Goal: Find specific page/section: Find specific page/section

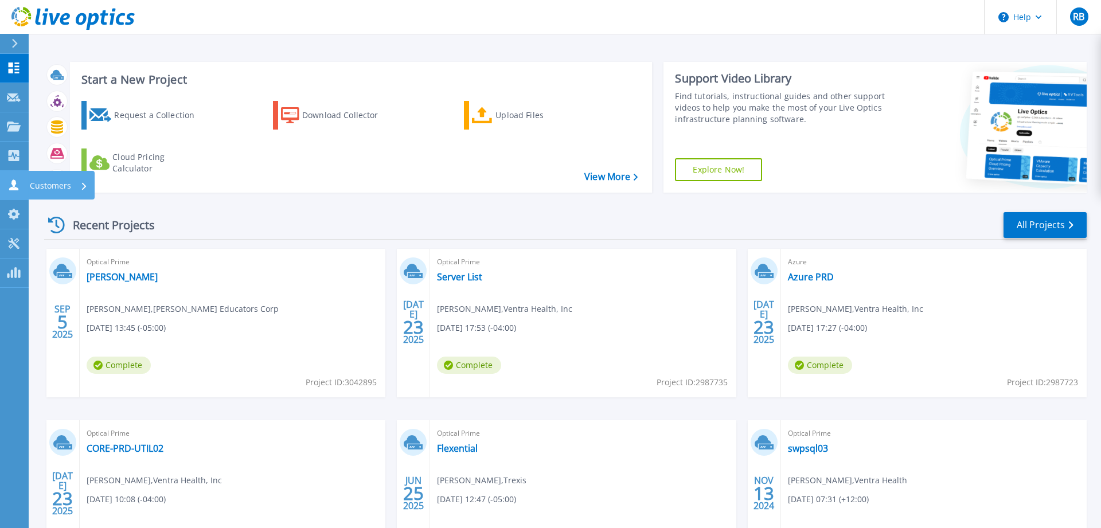
click at [14, 187] on icon at bounding box center [13, 184] width 9 height 11
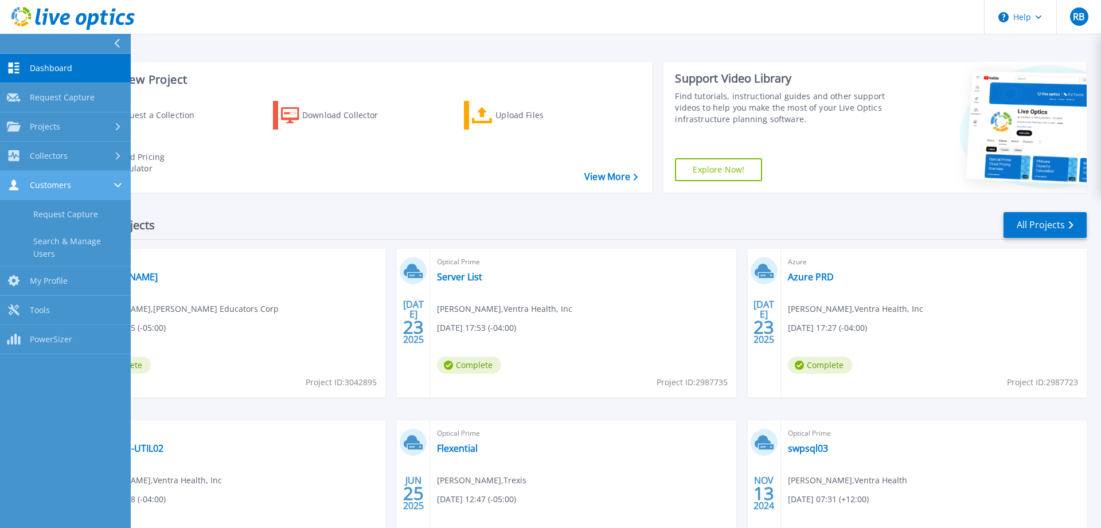
click at [65, 189] on span "Customers" at bounding box center [50, 185] width 41 height 10
click at [72, 211] on link "Request Capture" at bounding box center [65, 214] width 131 height 29
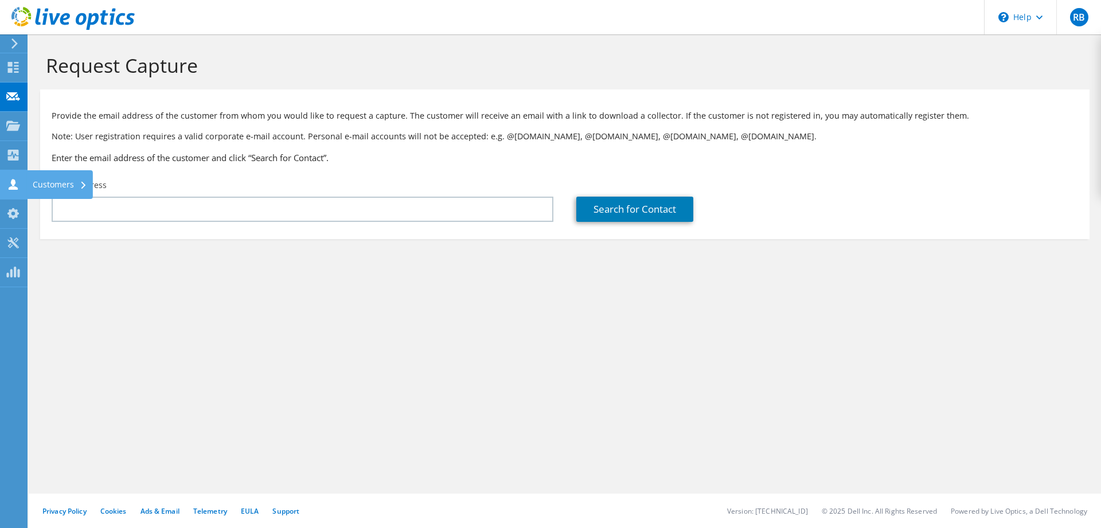
click at [57, 186] on div "Customers" at bounding box center [60, 184] width 66 height 29
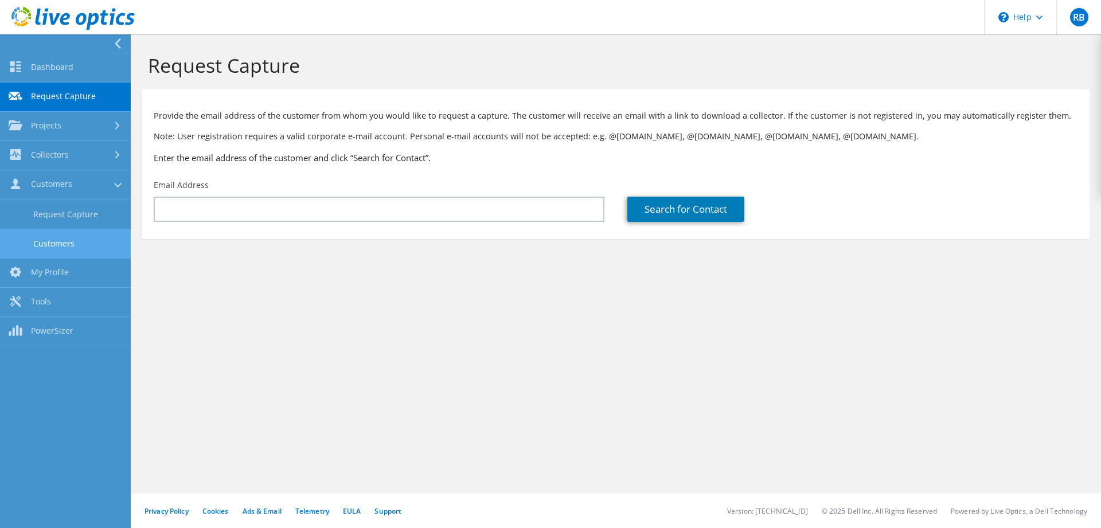
click at [75, 246] on link "Customers" at bounding box center [65, 243] width 131 height 29
